Goal: Transaction & Acquisition: Purchase product/service

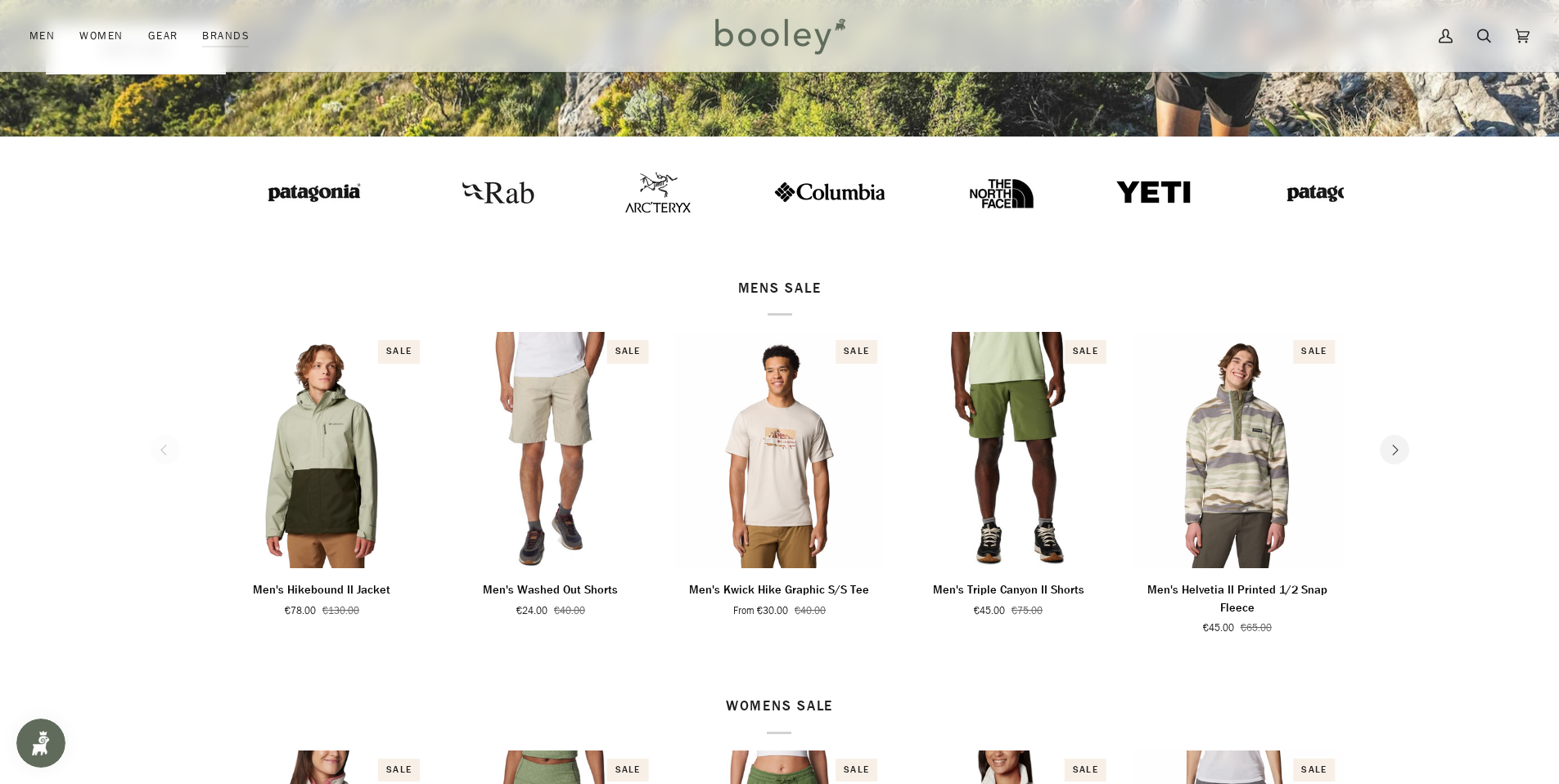
scroll to position [327, 0]
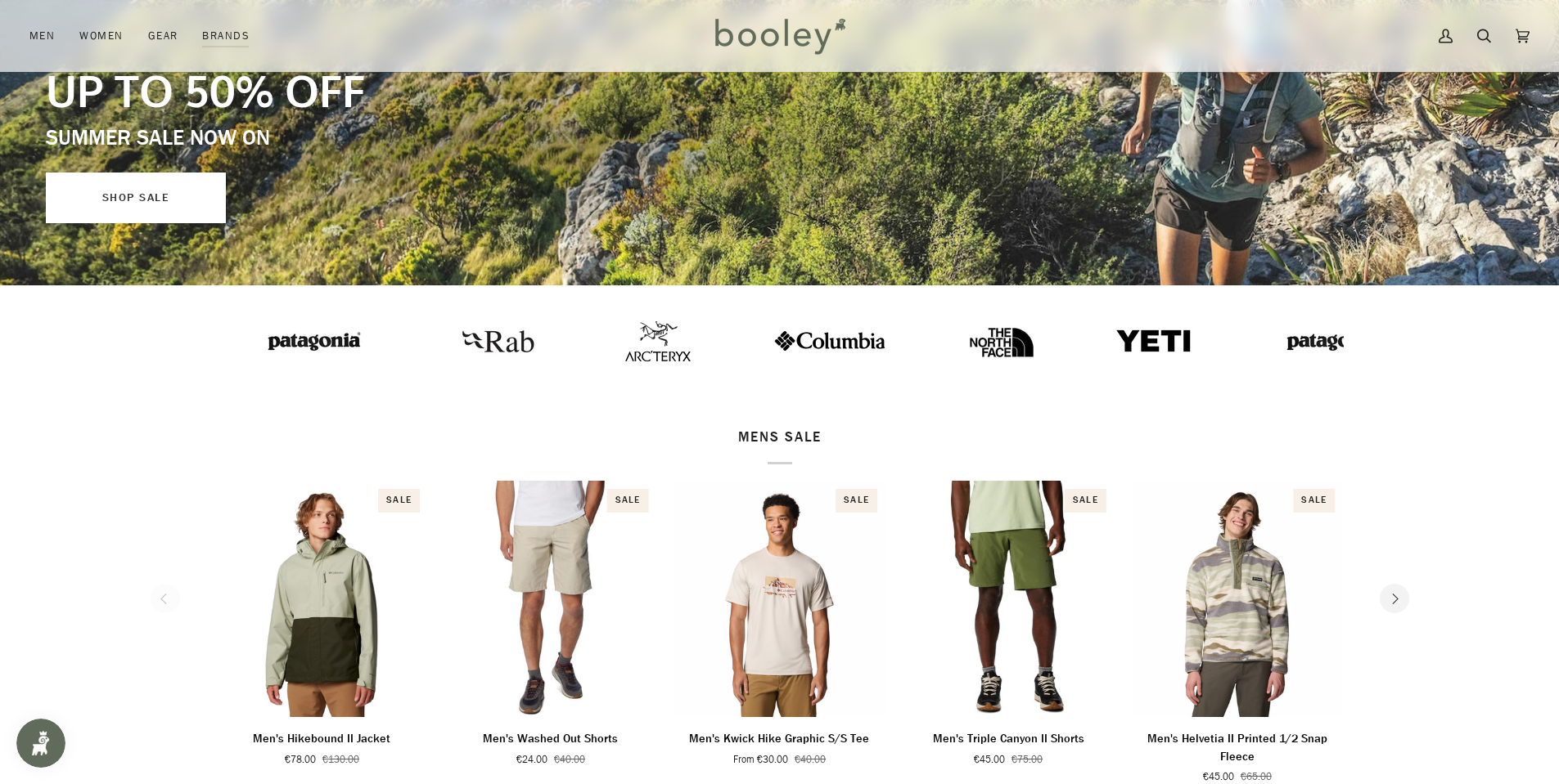
click at [135, 213] on link "SHOP SALE" at bounding box center [135, 198] width 180 height 51
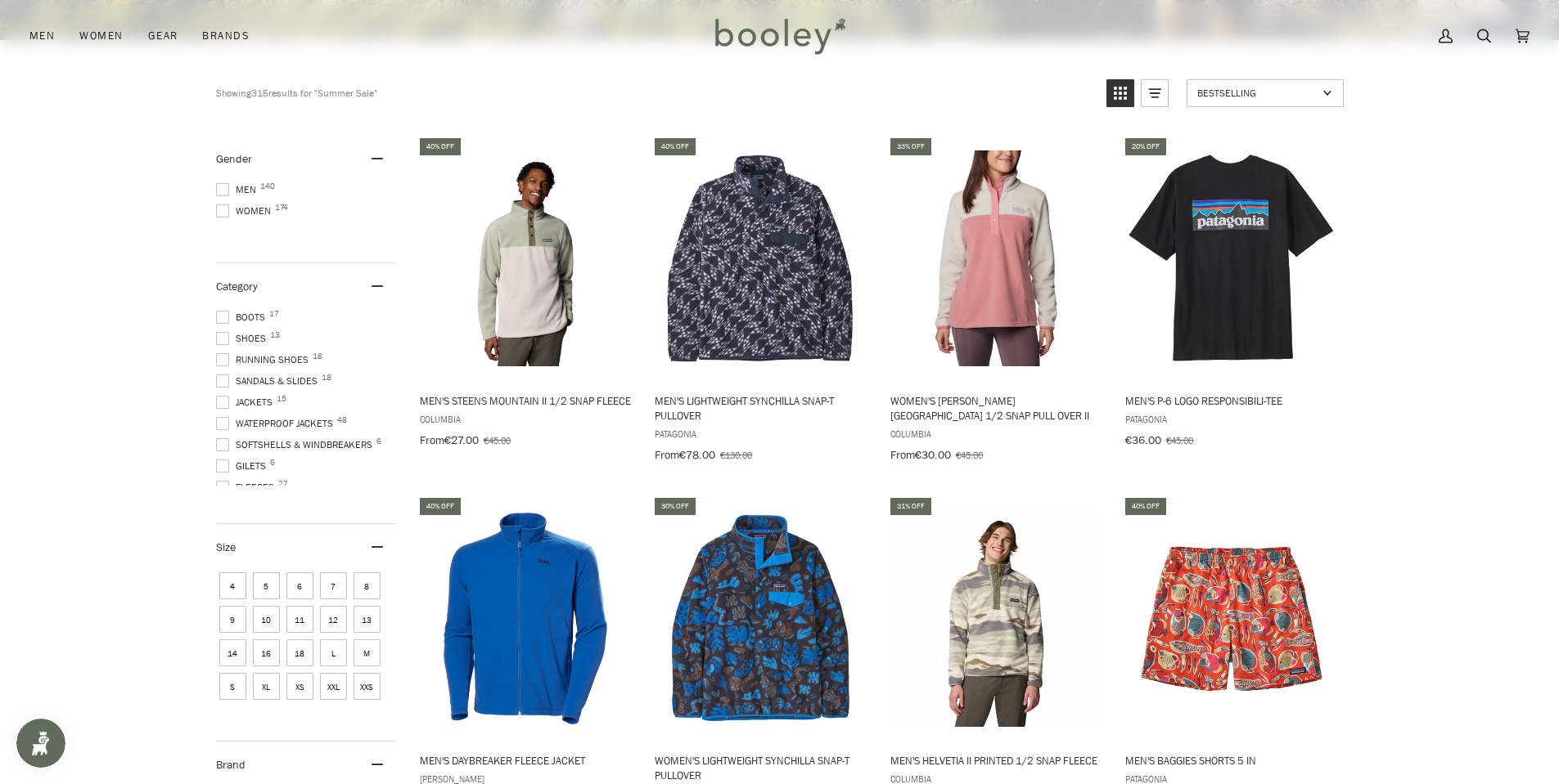
click at [226, 189] on span at bounding box center [222, 190] width 13 height 13
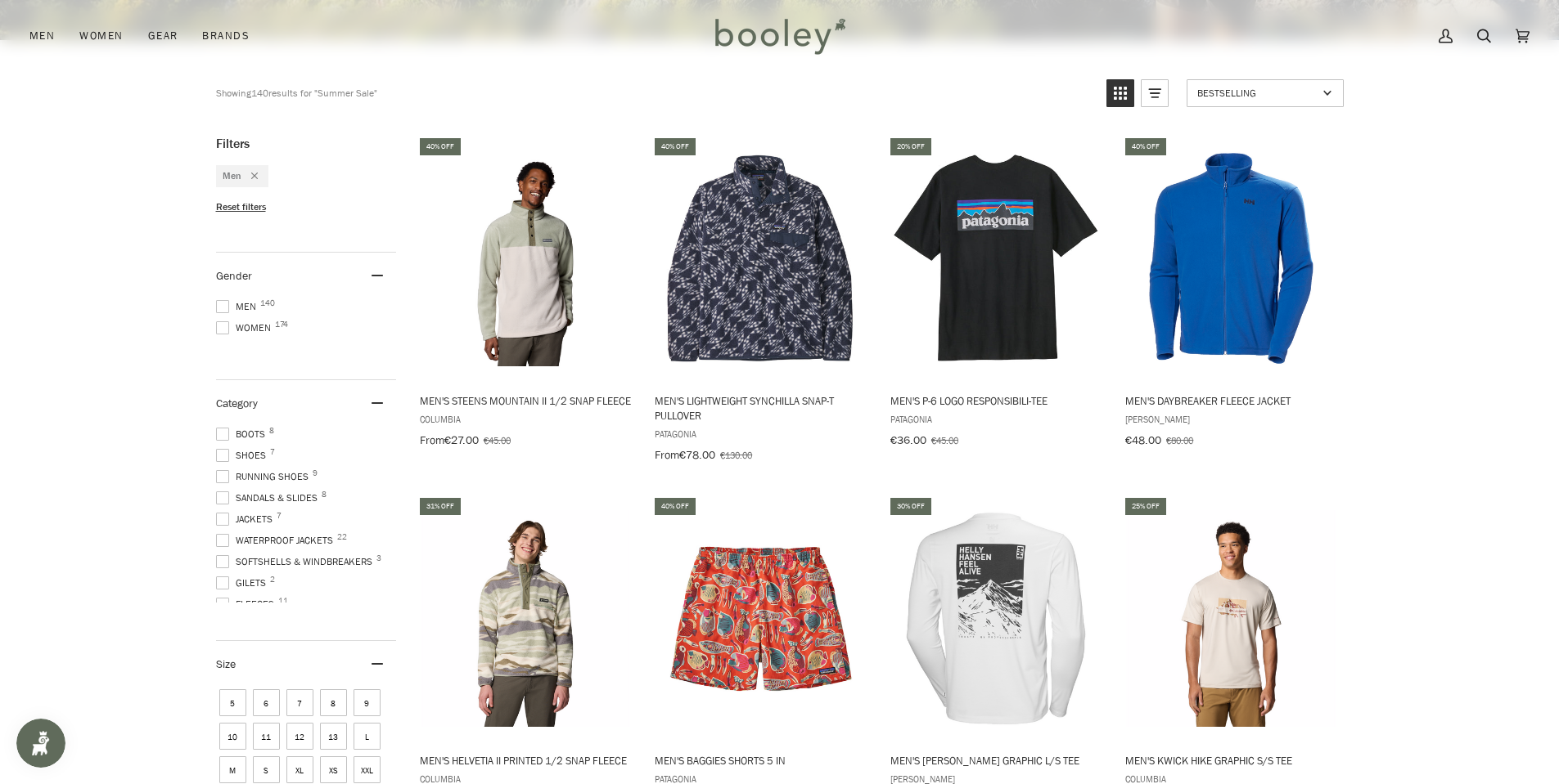
scroll to position [900, 0]
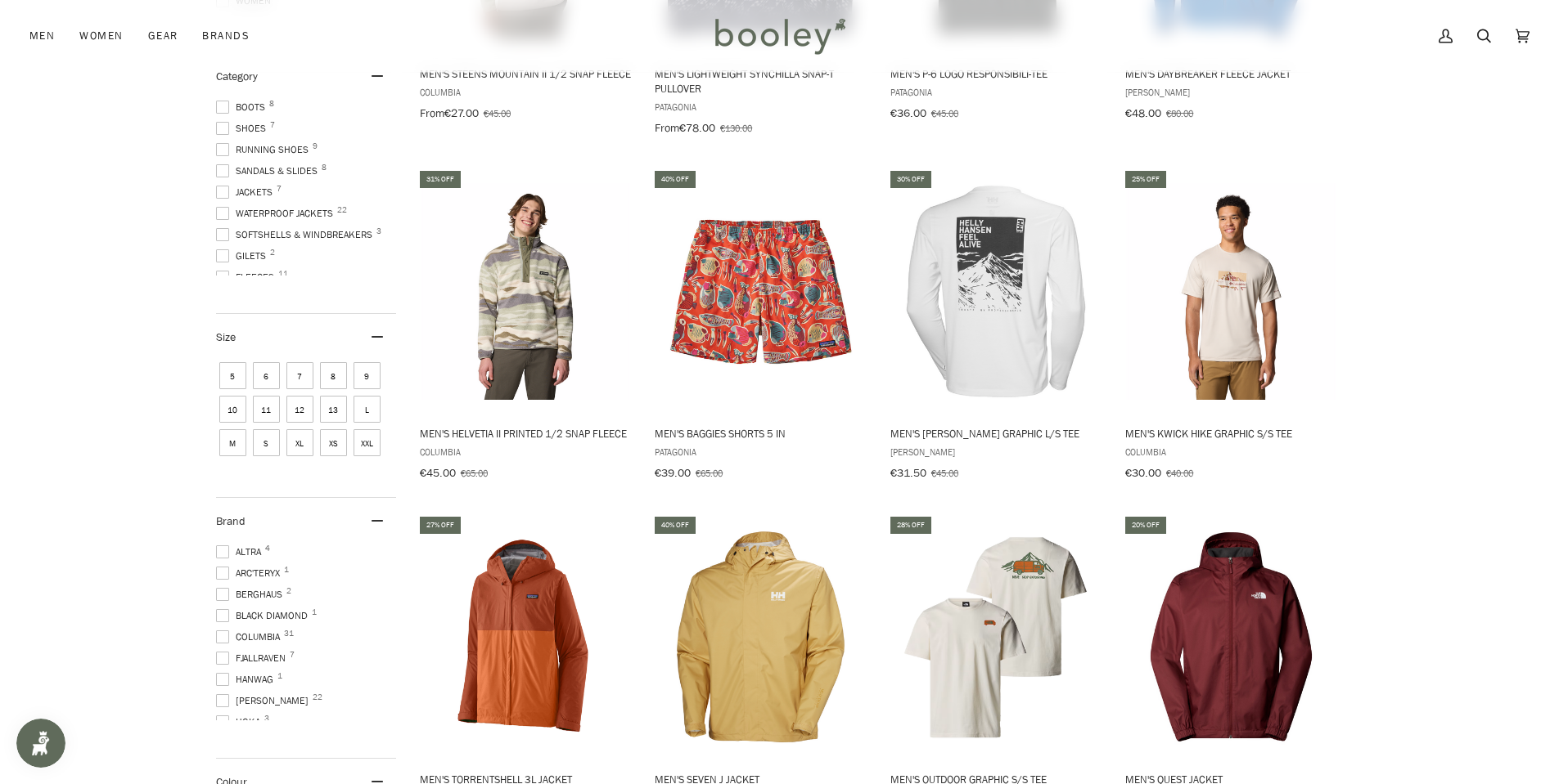
click at [299, 440] on span "XL" at bounding box center [299, 443] width 27 height 27
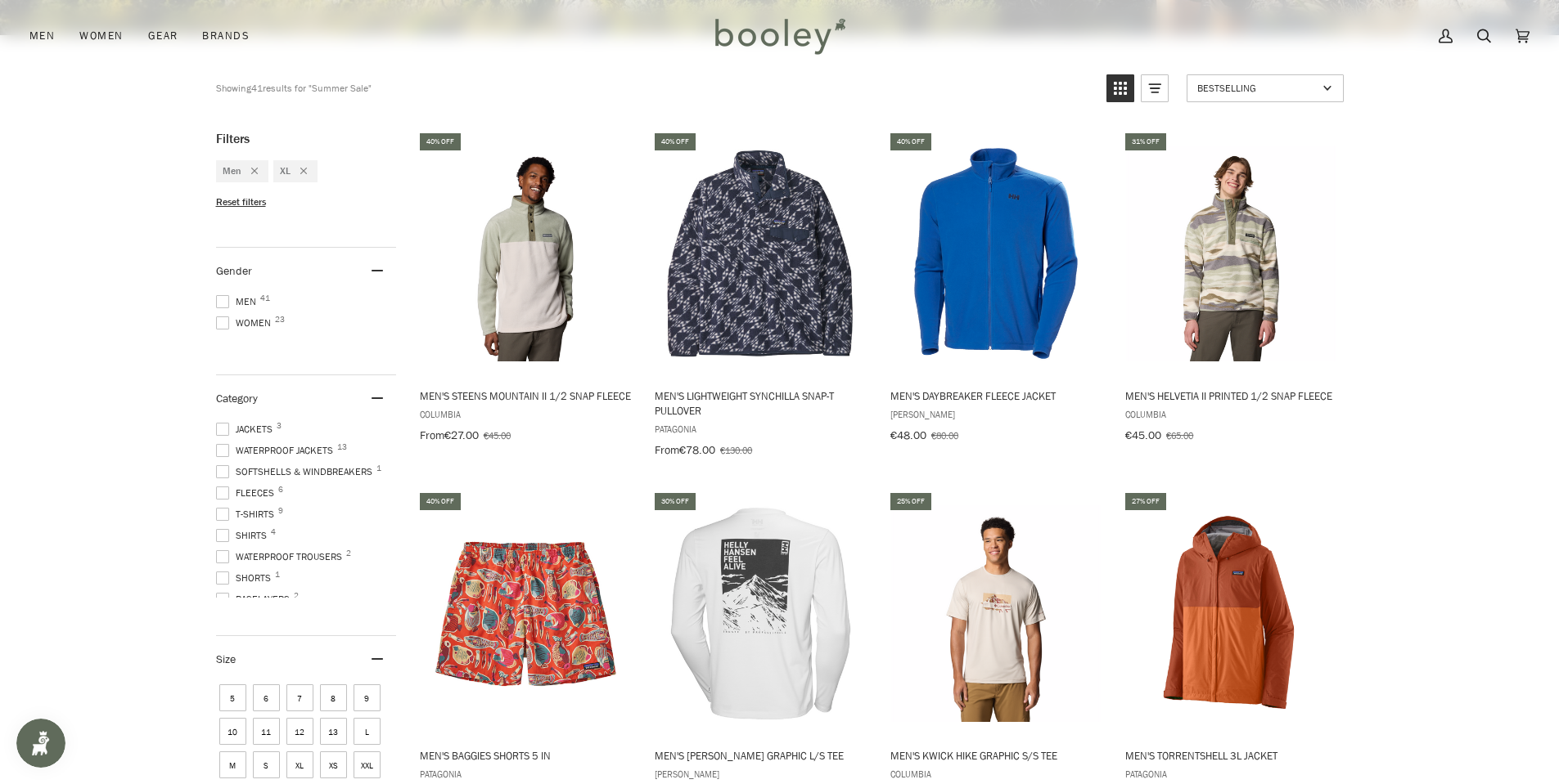
scroll to position [573, 0]
